Goal: Complete application form

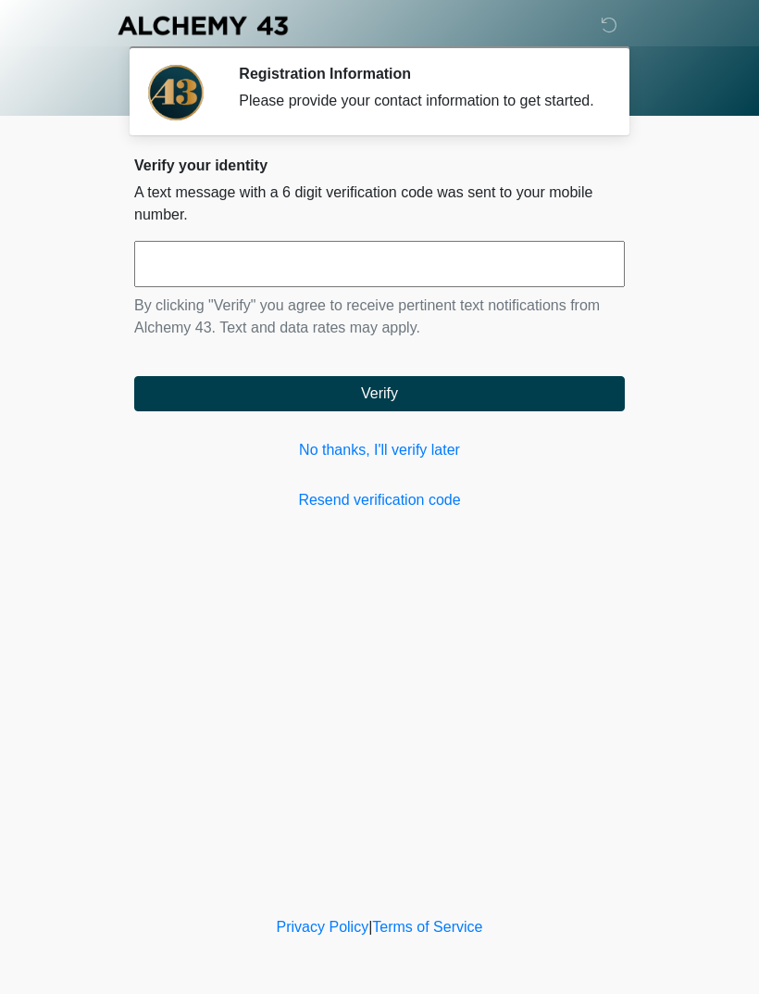
click at [294, 264] on input "text" at bounding box center [379, 264] width 491 height 46
type input "******"
click at [378, 411] on button "Verify" at bounding box center [379, 393] width 491 height 35
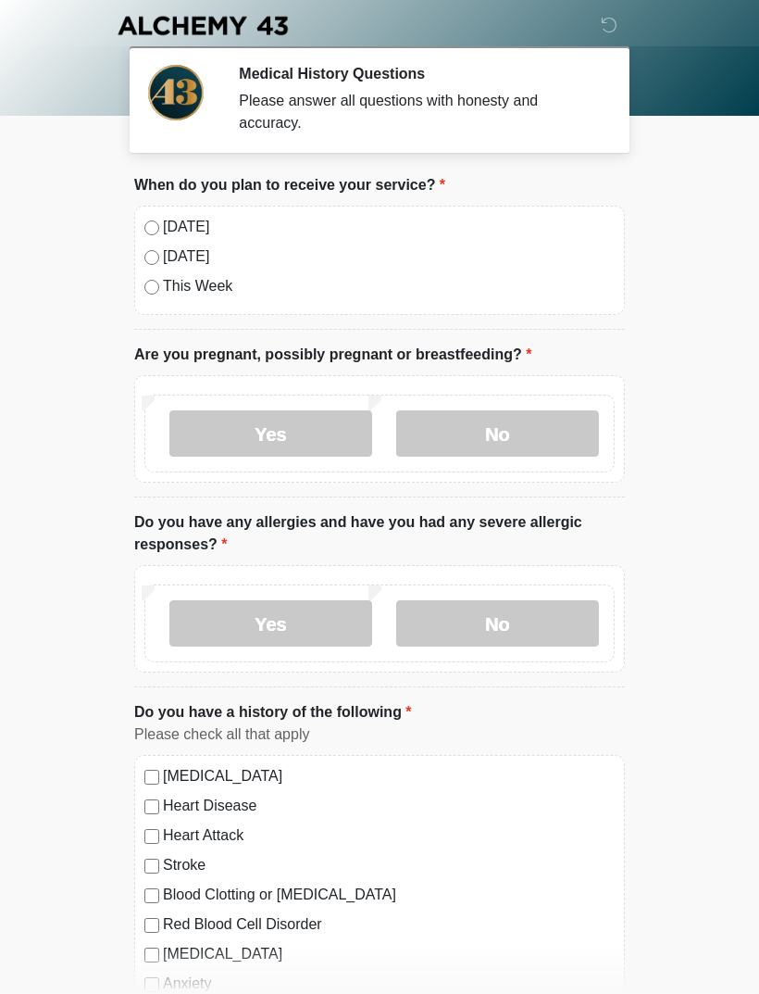
click at [496, 438] on label "No" at bounding box center [497, 433] width 203 height 46
click at [502, 630] on label "No" at bounding box center [497, 623] width 203 height 46
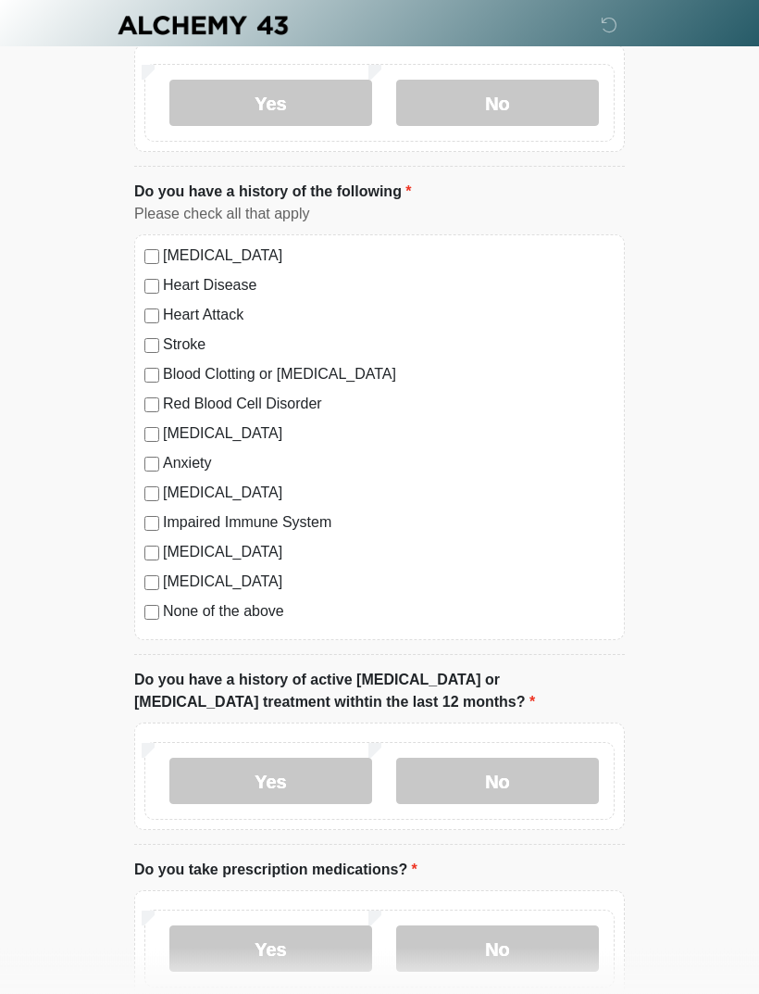
scroll to position [522, 0]
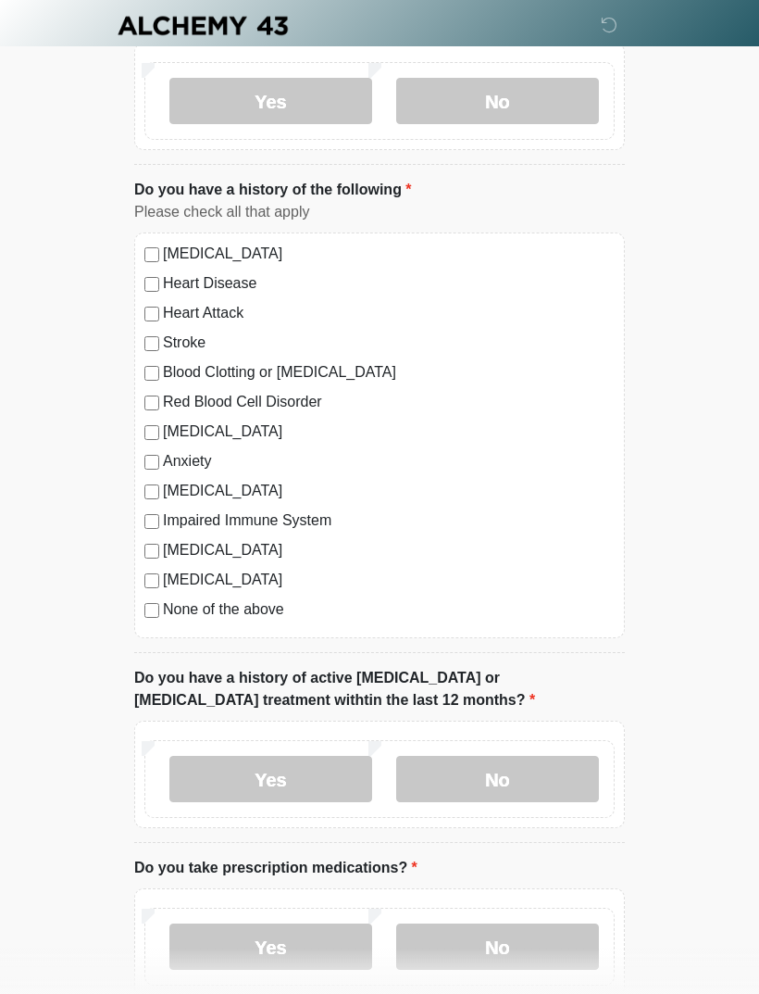
click at [510, 783] on label "No" at bounding box center [497, 779] width 203 height 46
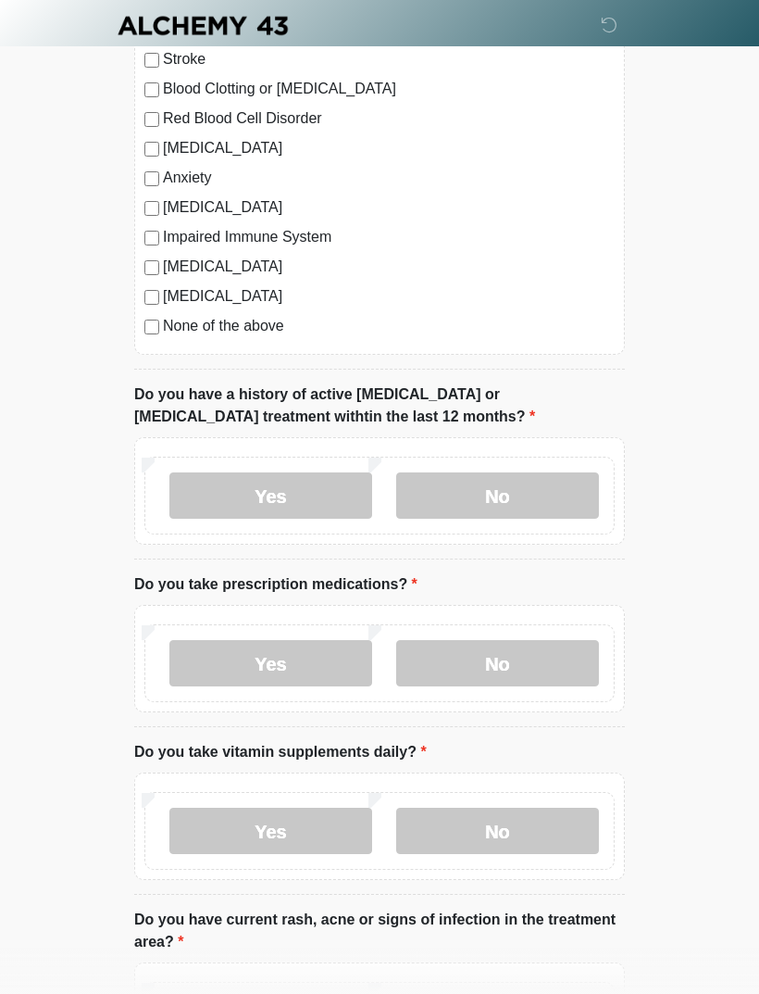
scroll to position [819, 0]
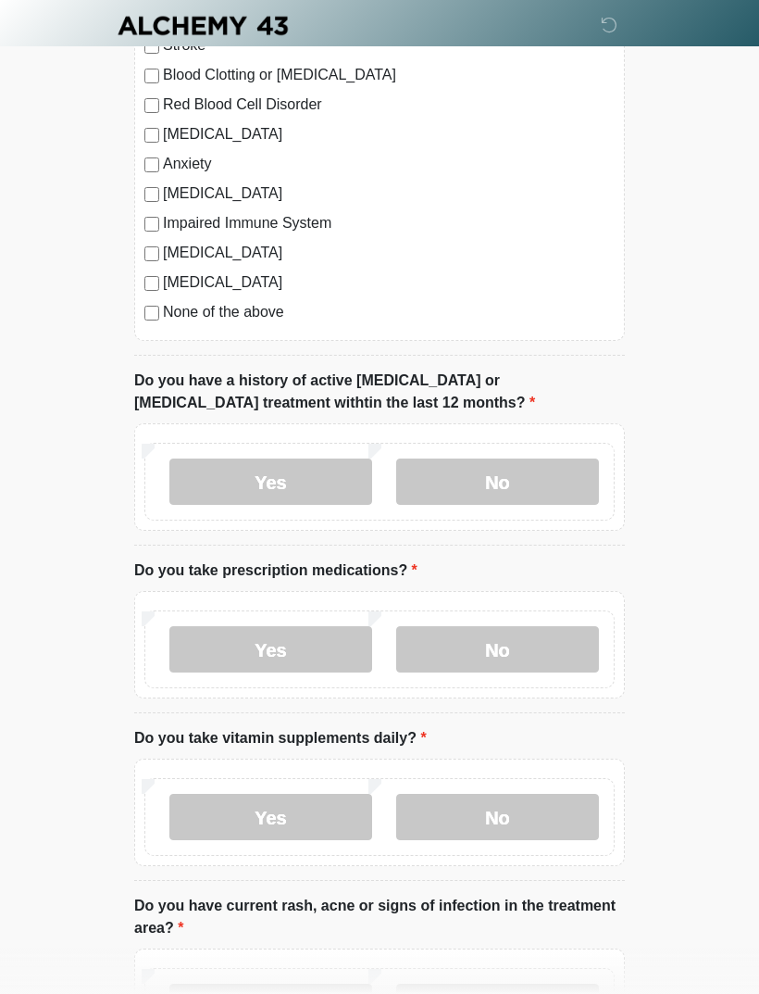
click at [501, 655] on label "No" at bounding box center [497, 649] width 203 height 46
click at [277, 814] on label "Yes" at bounding box center [270, 817] width 203 height 46
click at [491, 809] on label "No" at bounding box center [497, 817] width 203 height 46
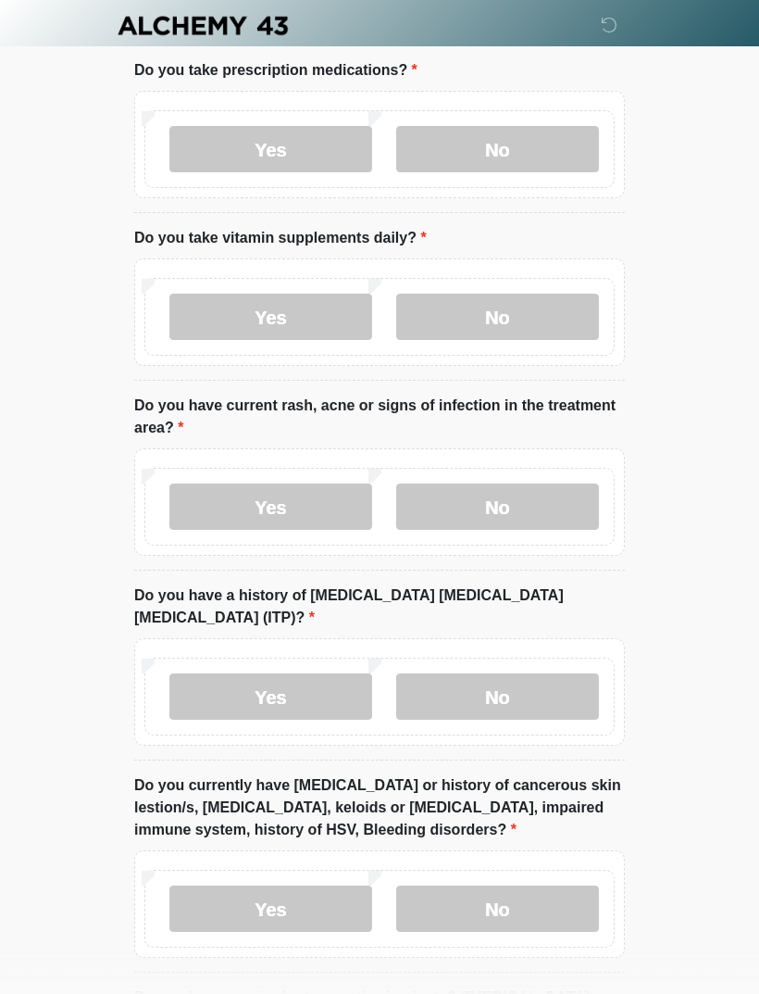
scroll to position [1322, 0]
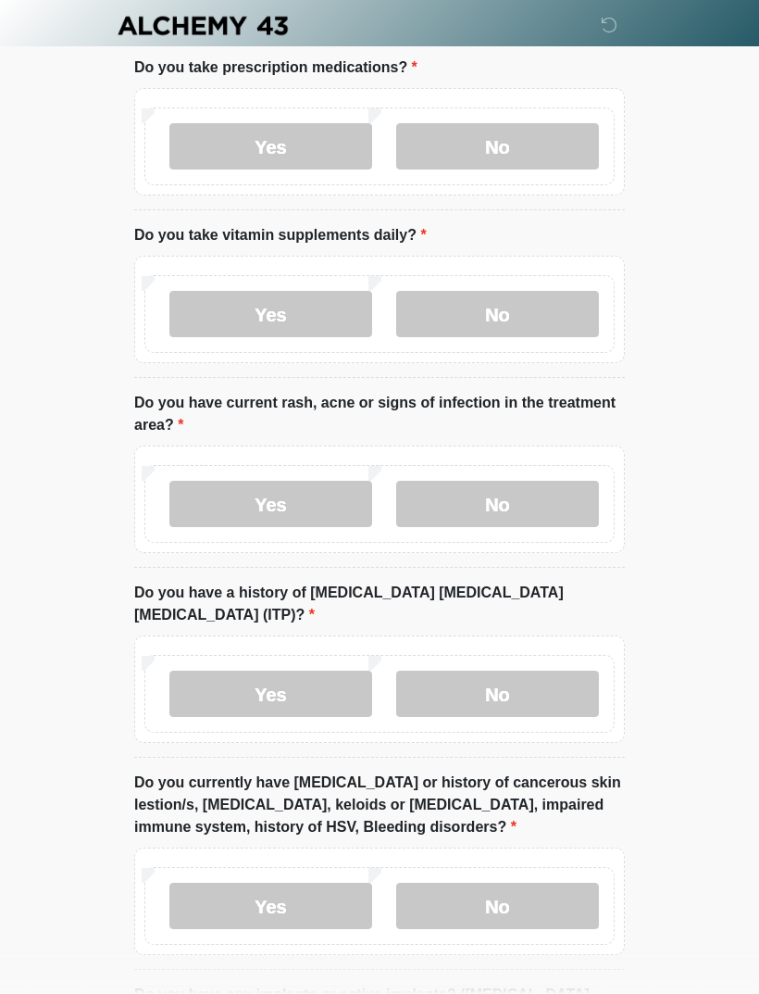
click at [507, 501] on label "No" at bounding box center [497, 504] width 203 height 46
click at [510, 671] on label "No" at bounding box center [497, 693] width 203 height 46
click at [503, 882] on label "No" at bounding box center [497, 905] width 203 height 46
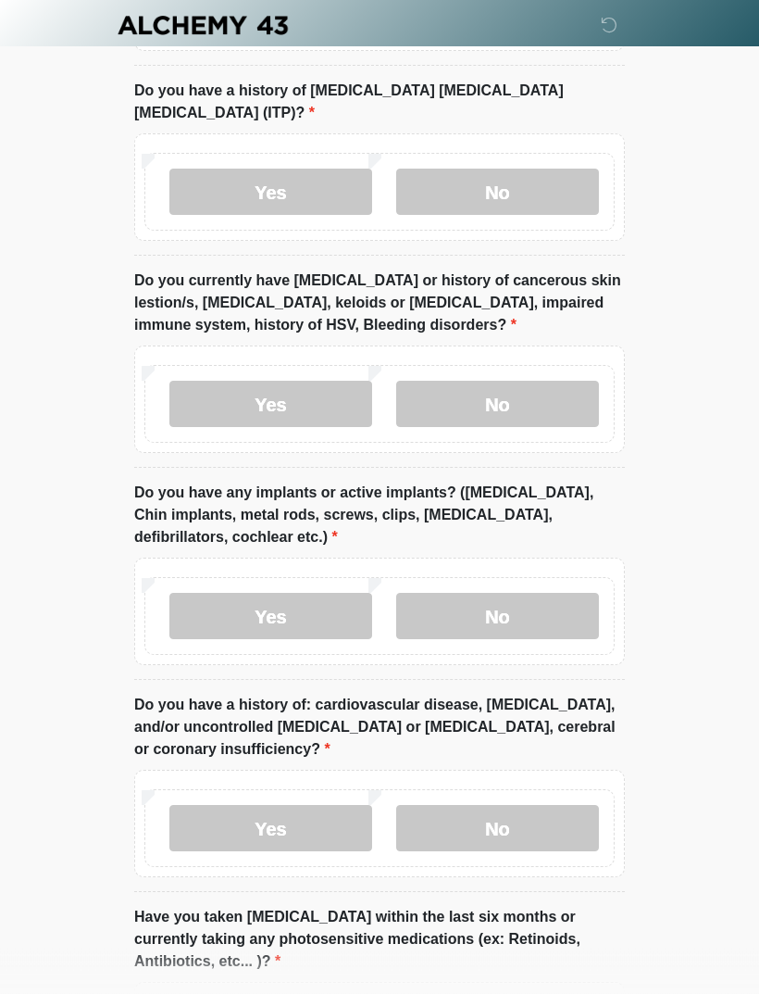
scroll to position [1829, 0]
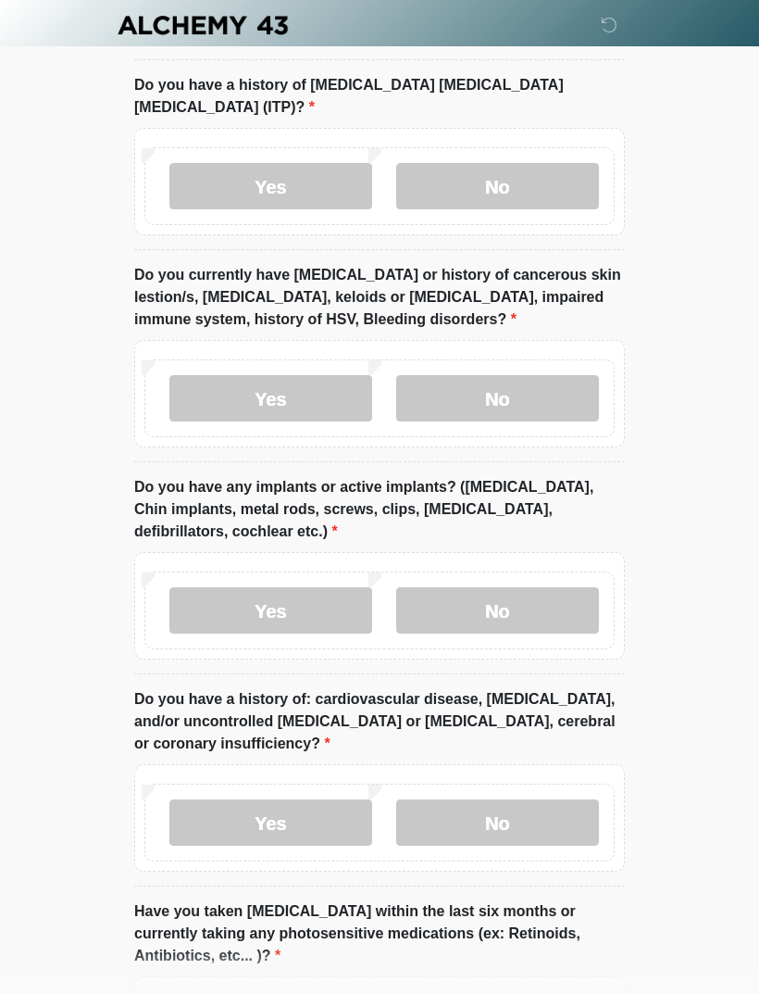
click at [502, 588] on label "No" at bounding box center [497, 611] width 203 height 46
click at [491, 799] on label "No" at bounding box center [497, 822] width 203 height 46
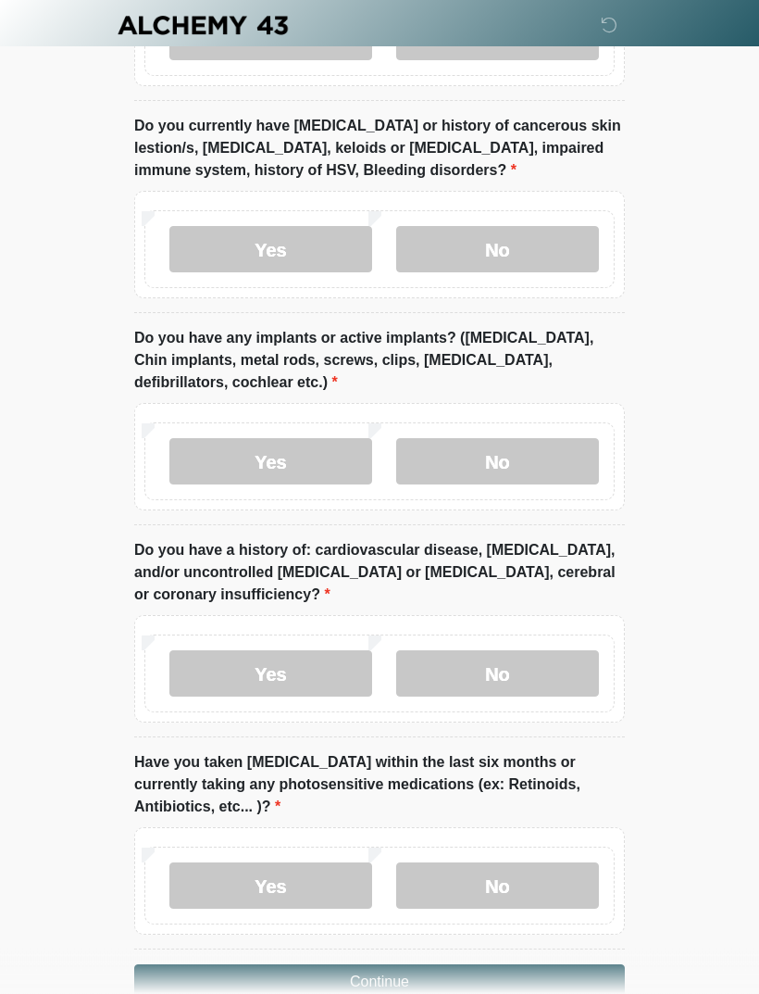
scroll to position [1997, 0]
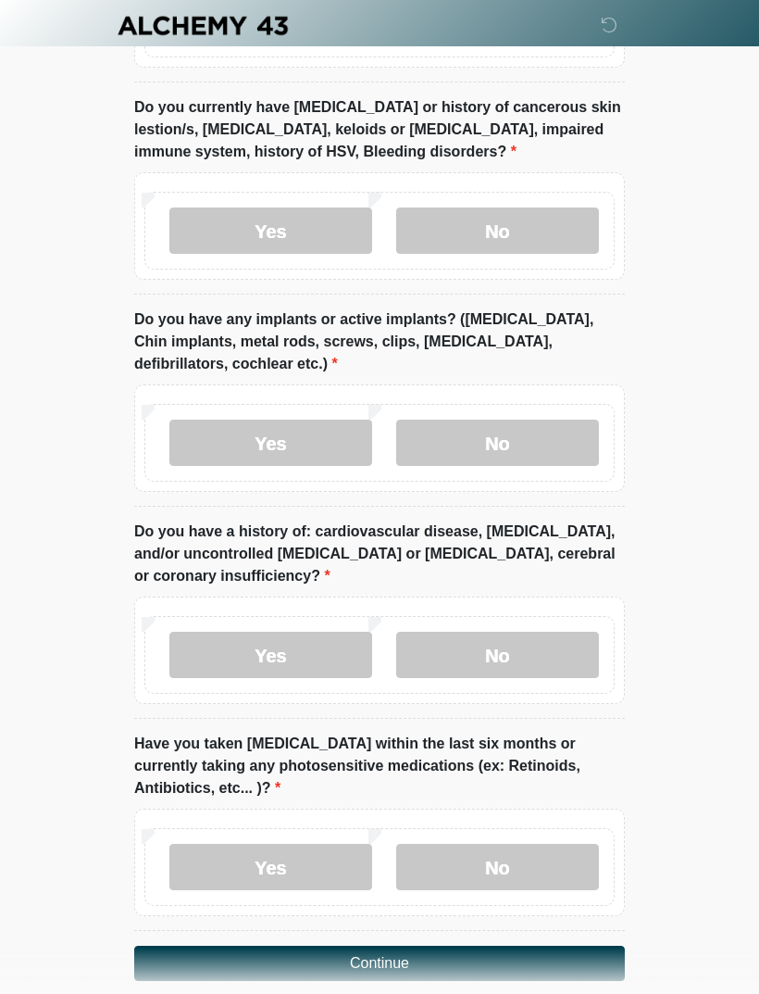
click at [509, 844] on label "No" at bounding box center [497, 867] width 203 height 46
click at [389, 945] on button "Continue" at bounding box center [379, 962] width 491 height 35
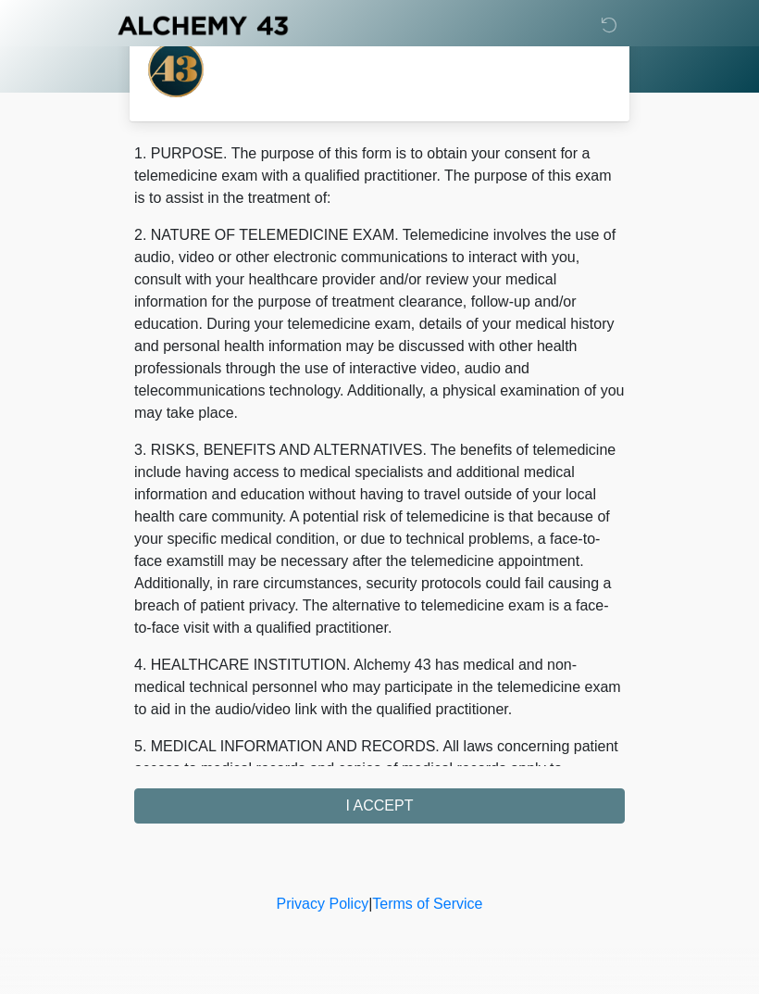
scroll to position [0, 0]
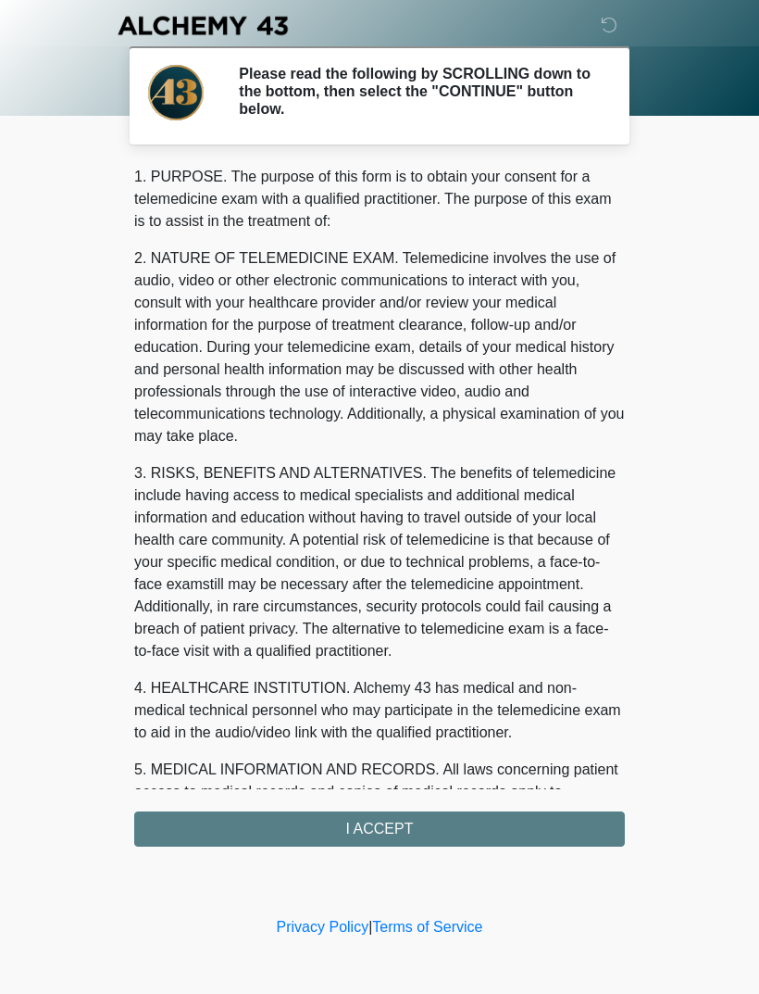
click at [386, 823] on div "1. PURPOSE. The purpose of this form is to obtain your consent for a telemedici…" at bounding box center [379, 506] width 491 height 681
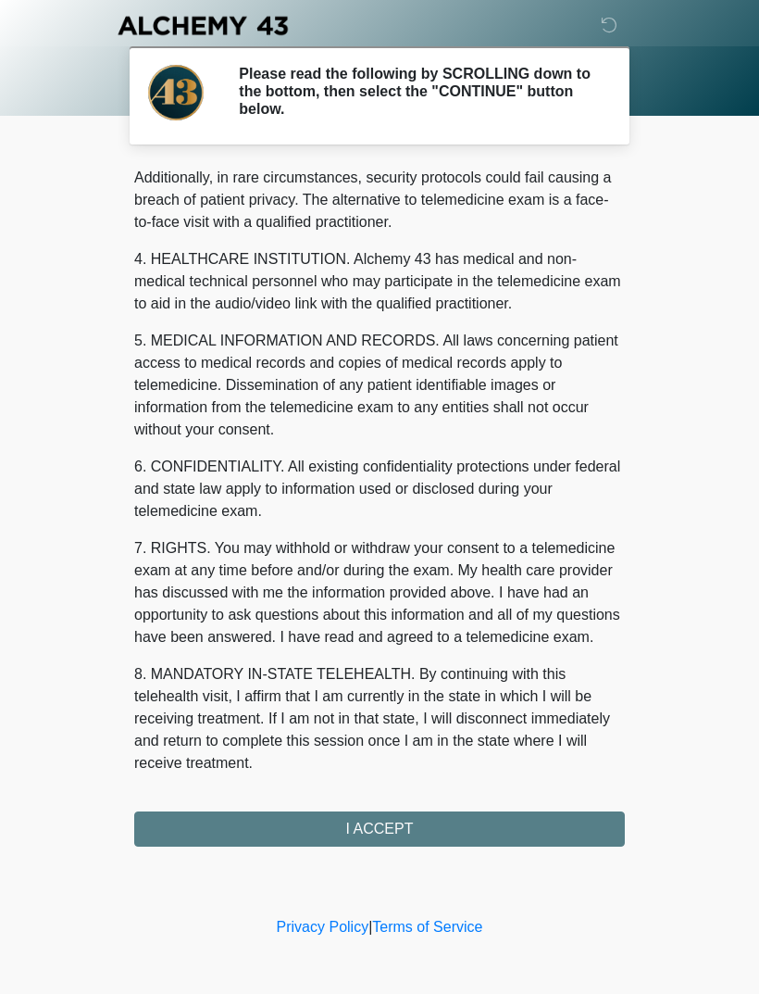
scroll to position [451, 0]
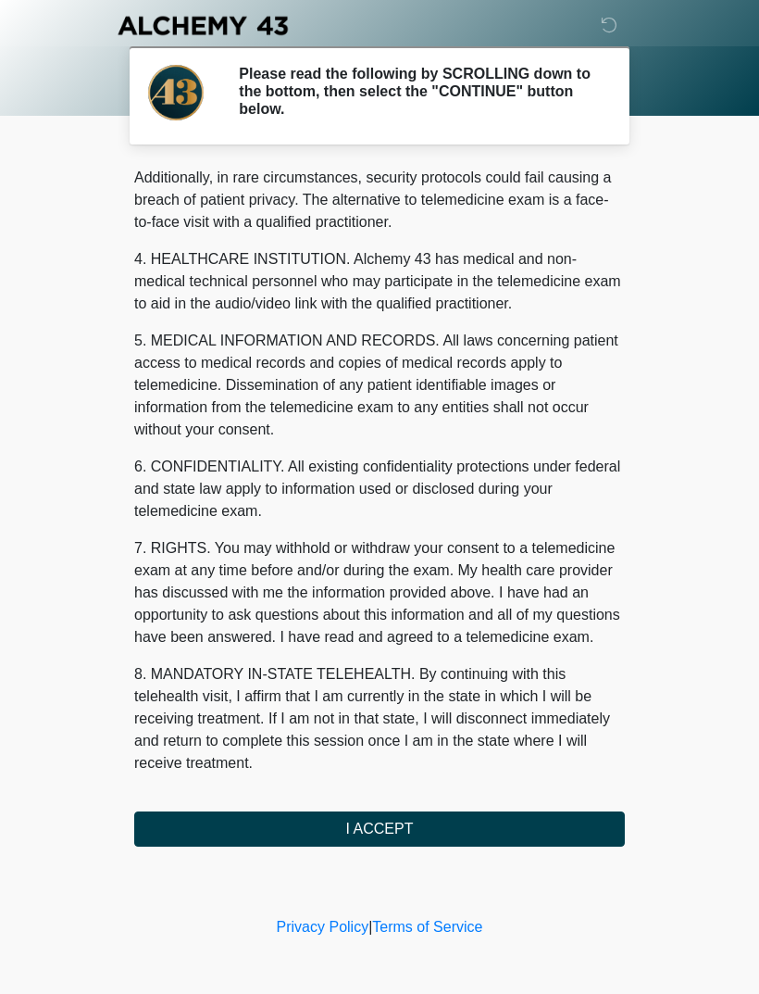
click at [378, 835] on button "I ACCEPT" at bounding box center [379, 828] width 491 height 35
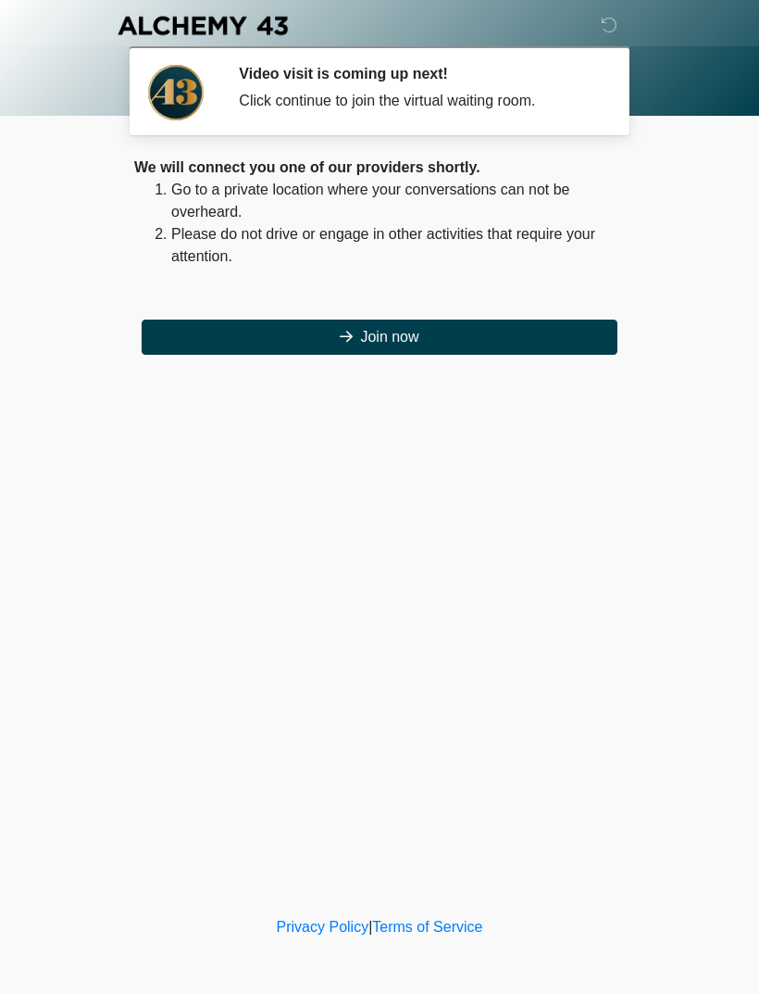
click at [393, 344] on button "Join now" at bounding box center [380, 336] width 476 height 35
